Goal: Find specific page/section: Find specific page/section

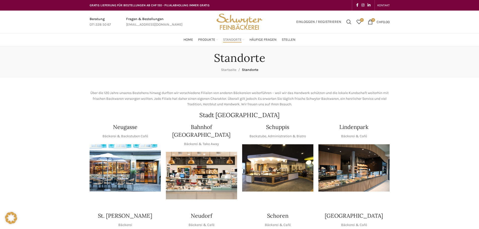
scroll to position [25, 0]
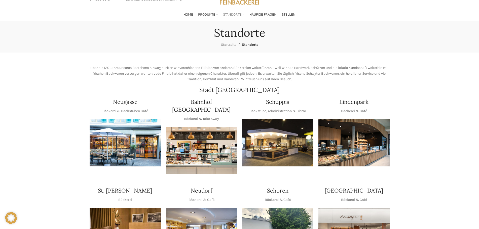
click at [364, 130] on img "1 / 1" at bounding box center [354, 143] width 71 height 48
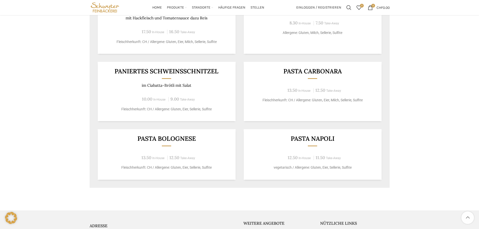
scroll to position [227, 0]
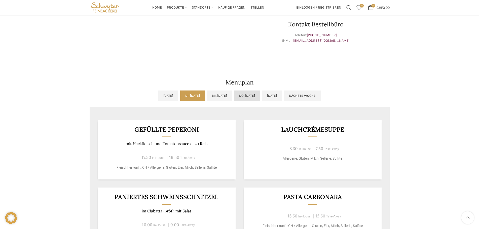
click at [260, 94] on link "Do, [DATE]" at bounding box center [247, 96] width 26 height 11
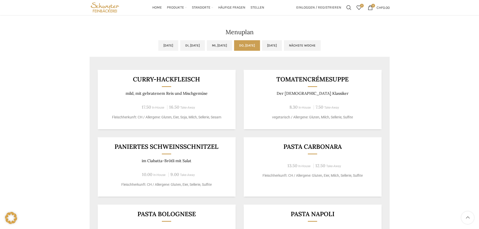
scroll to position [252, 0]
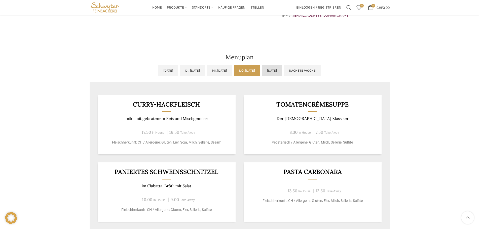
click at [282, 72] on link "[DATE]" at bounding box center [272, 70] width 20 height 11
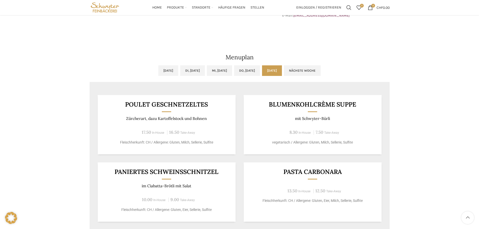
scroll to position [227, 0]
